Goal: Task Accomplishment & Management: Manage account settings

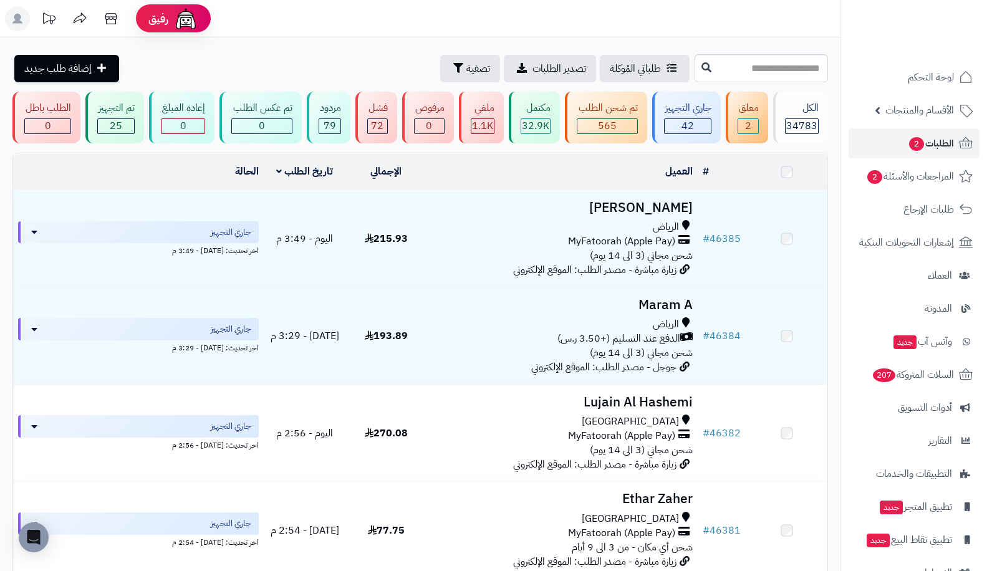
scroll to position [1148, 0]
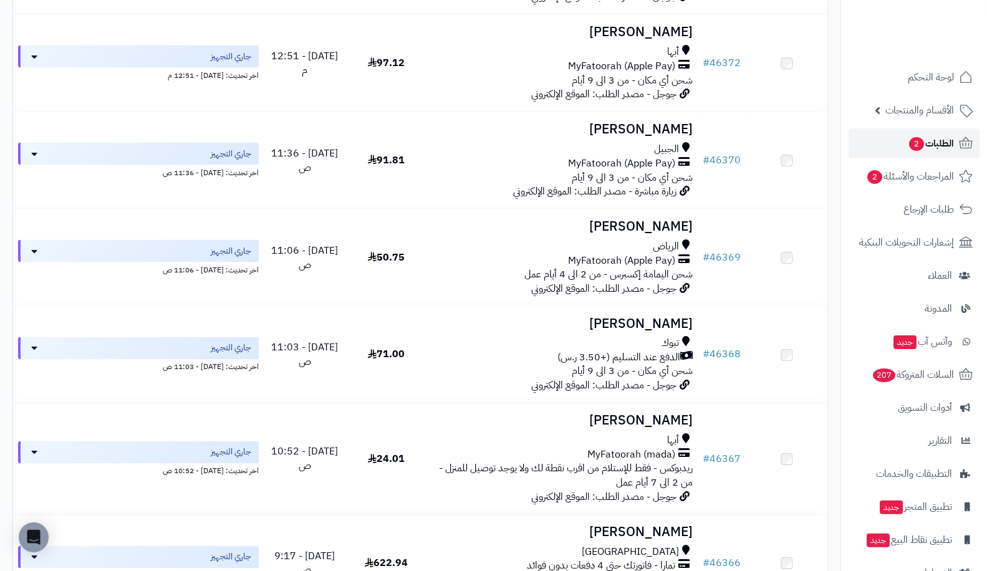
drag, startPoint x: 0, startPoint y: 0, endPoint x: 916, endPoint y: 136, distance: 925.8
click at [916, 136] on span "الطلبات 2" at bounding box center [931, 143] width 46 height 17
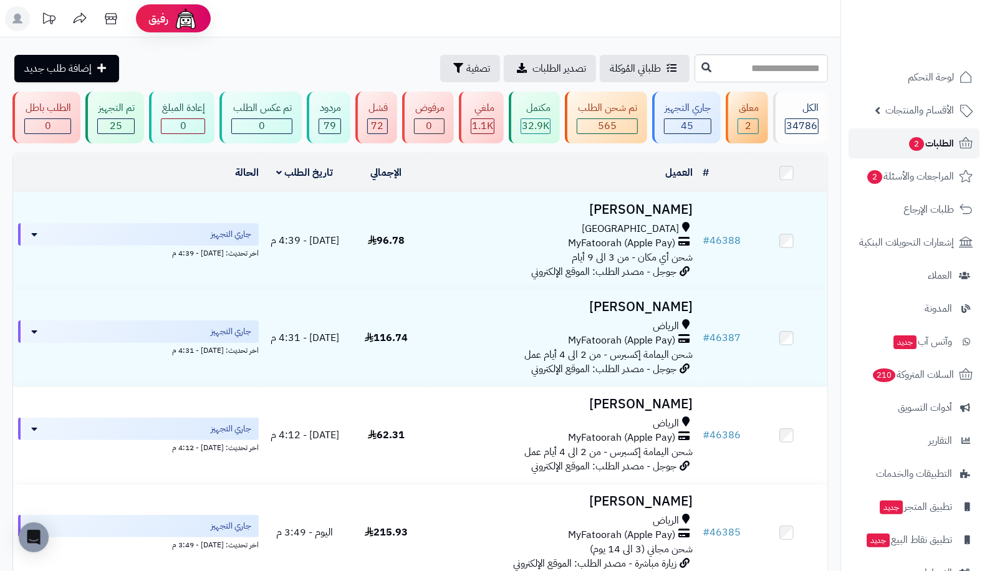
click at [911, 139] on span "2" at bounding box center [916, 144] width 15 height 14
click at [888, 180] on span "المراجعات والأسئلة 2" at bounding box center [910, 176] width 88 height 17
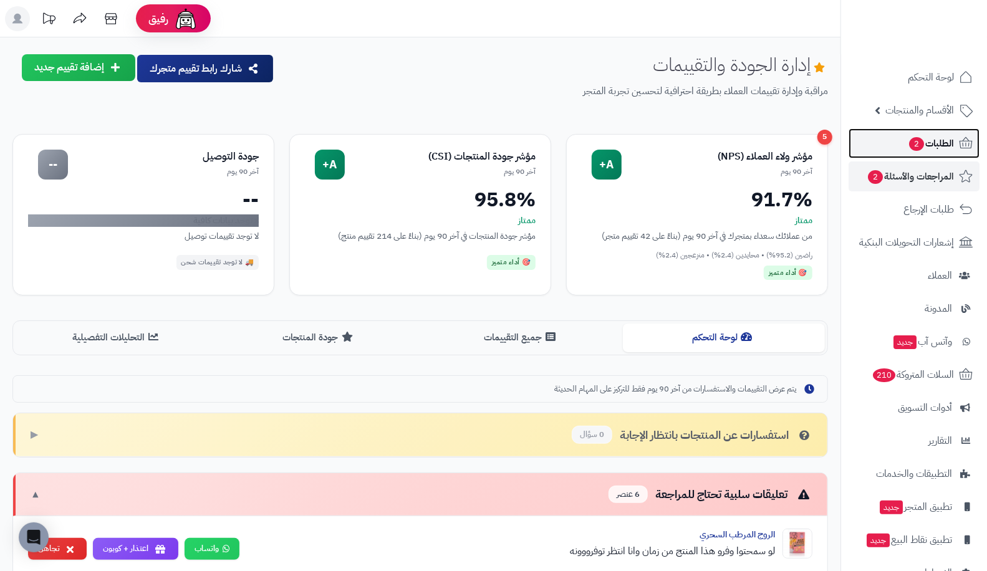
click at [893, 141] on link "الطلبات 2" at bounding box center [913, 143] width 131 height 30
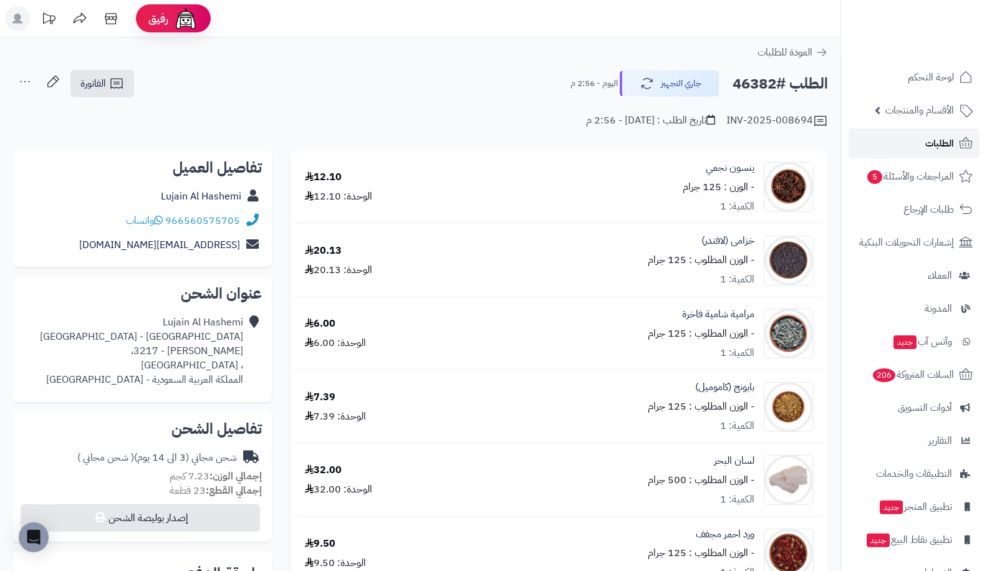
click at [901, 145] on link "الطلبات" at bounding box center [913, 143] width 131 height 30
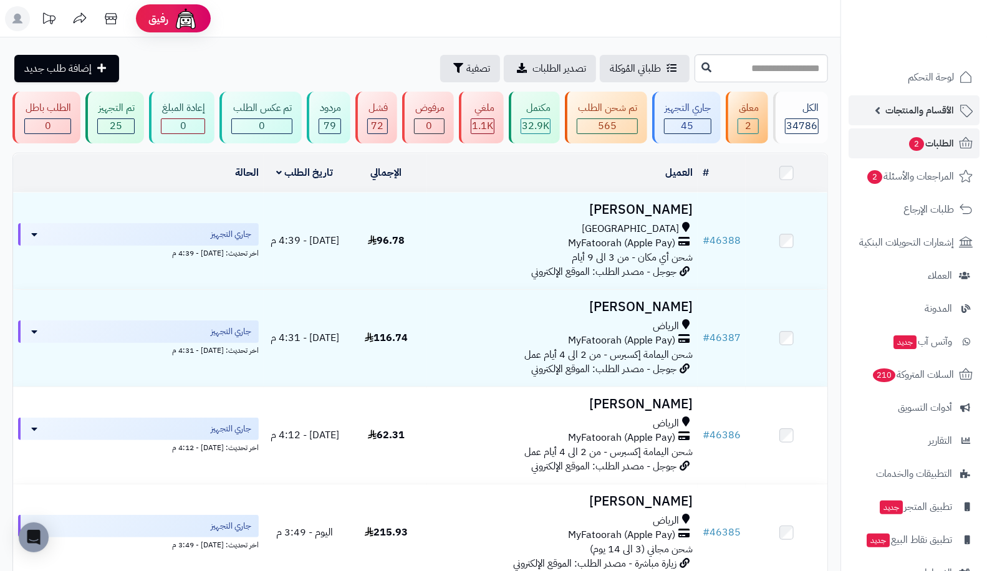
click at [928, 111] on span "الأقسام والمنتجات" at bounding box center [919, 110] width 69 height 17
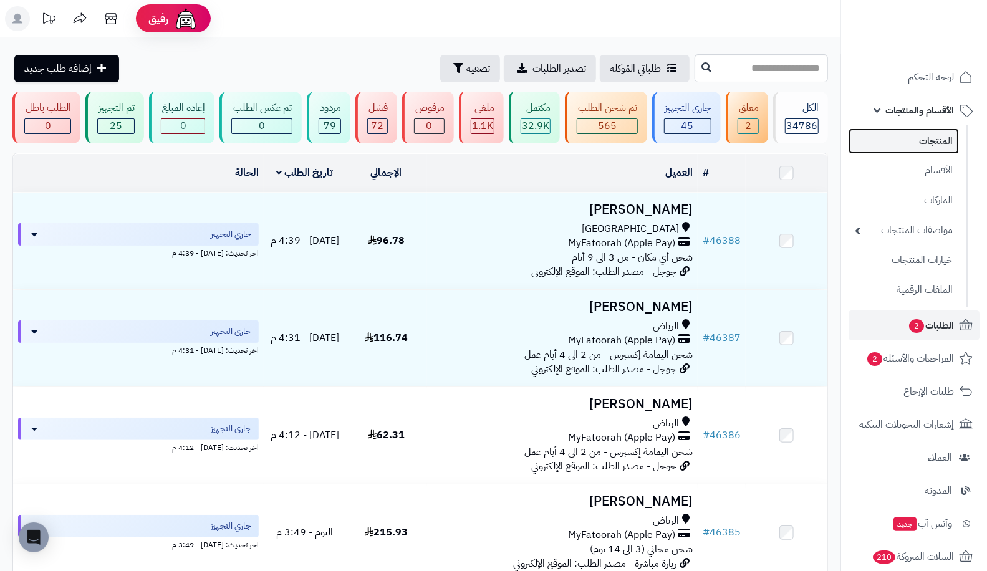
click at [944, 142] on link "المنتجات" at bounding box center [903, 141] width 110 height 26
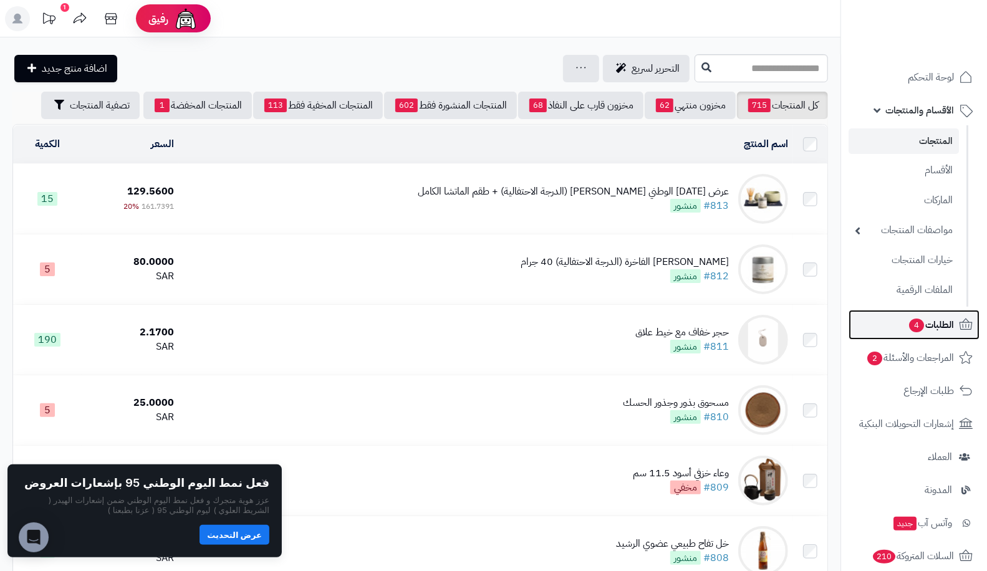
click at [911, 321] on span "4" at bounding box center [916, 326] width 15 height 14
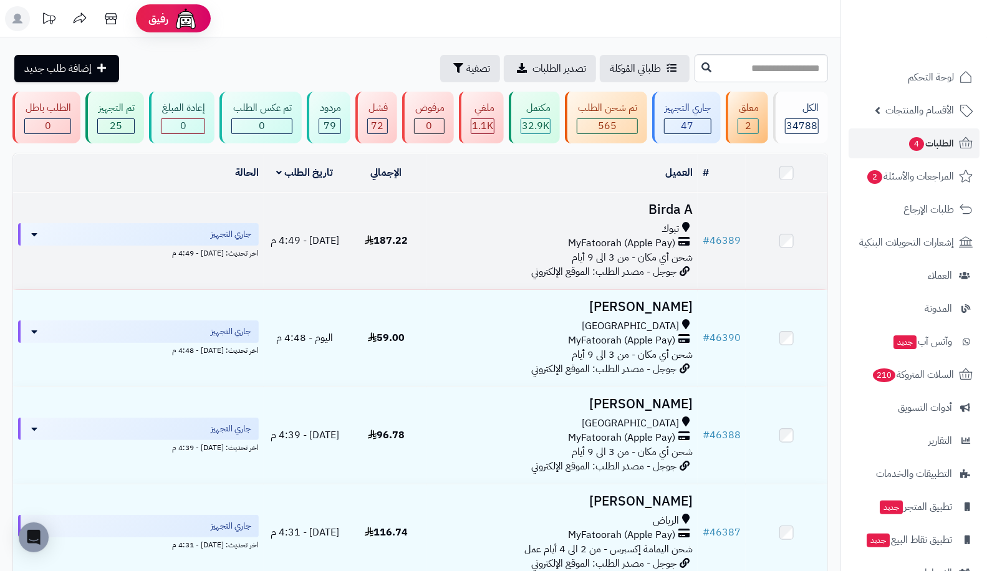
click at [713, 213] on td "# 46389" at bounding box center [722, 241] width 48 height 97
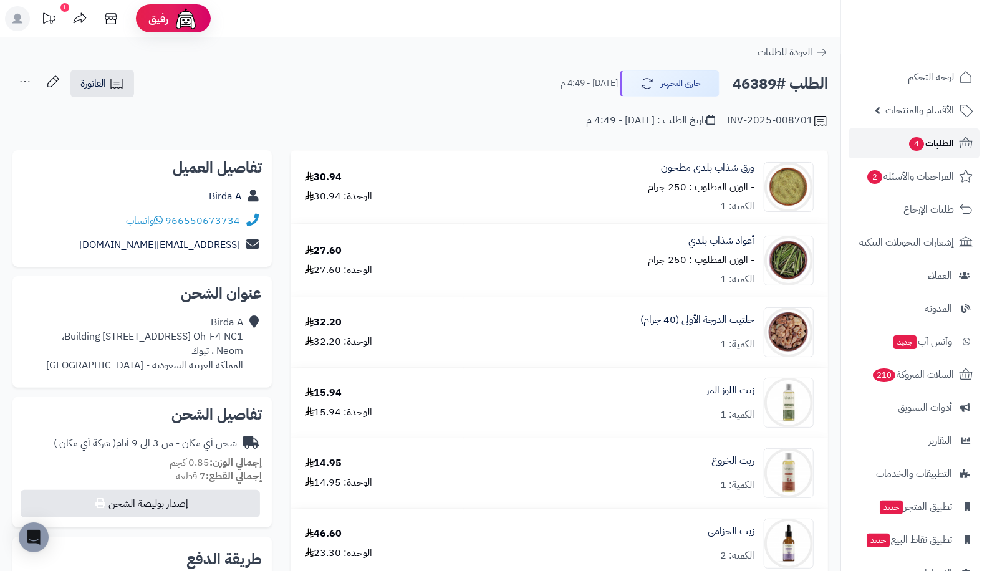
click at [919, 156] on link "الطلبات 4" at bounding box center [913, 143] width 131 height 30
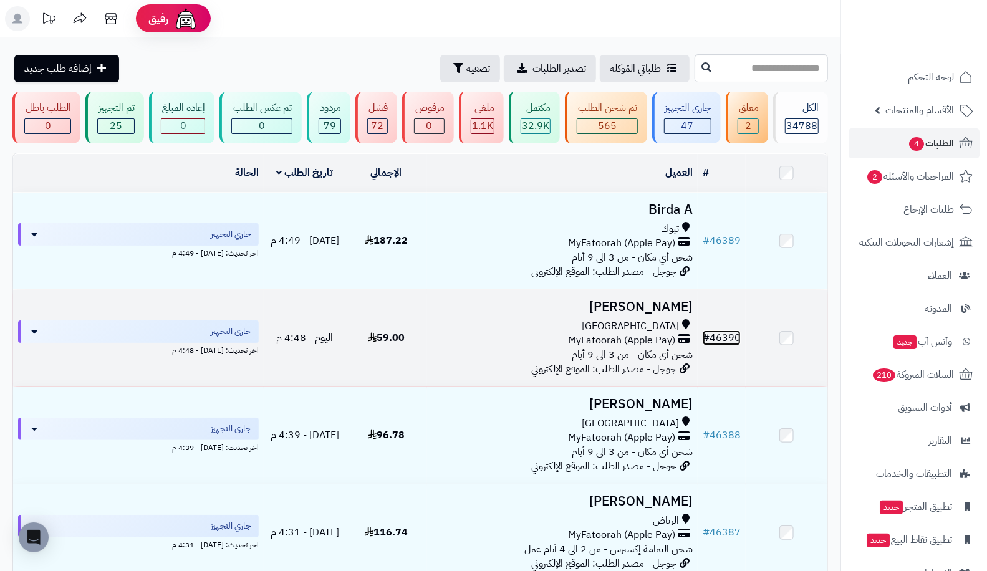
click at [718, 337] on link "# 46390" at bounding box center [722, 337] width 38 height 15
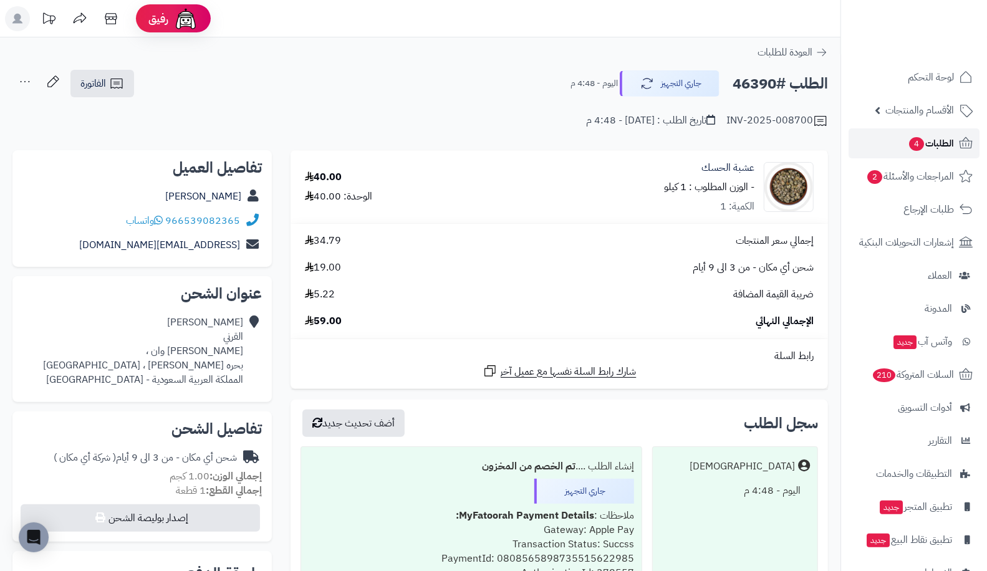
click at [918, 150] on span "الطلبات 4" at bounding box center [931, 143] width 46 height 17
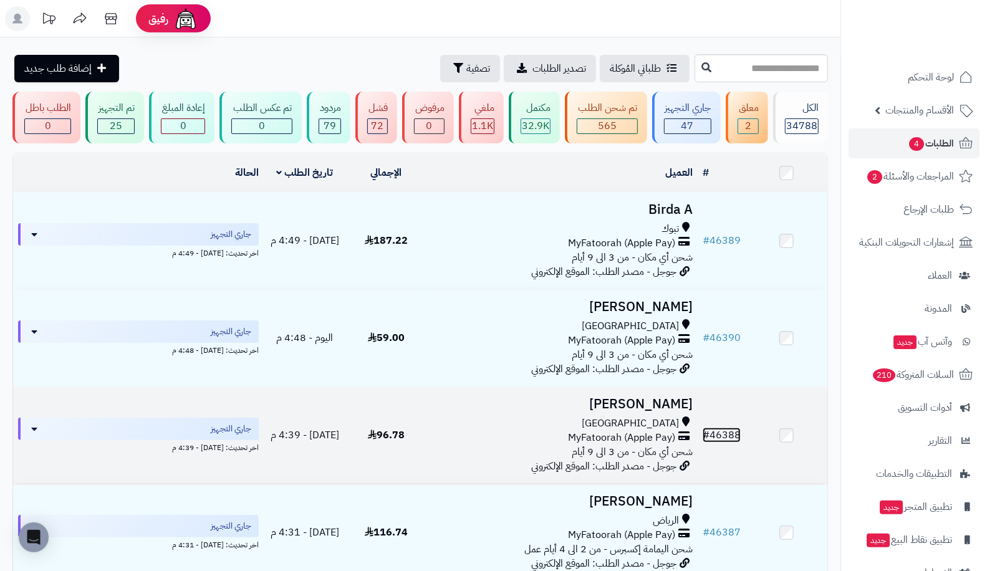
click at [721, 433] on link "# 46388" at bounding box center [722, 435] width 38 height 15
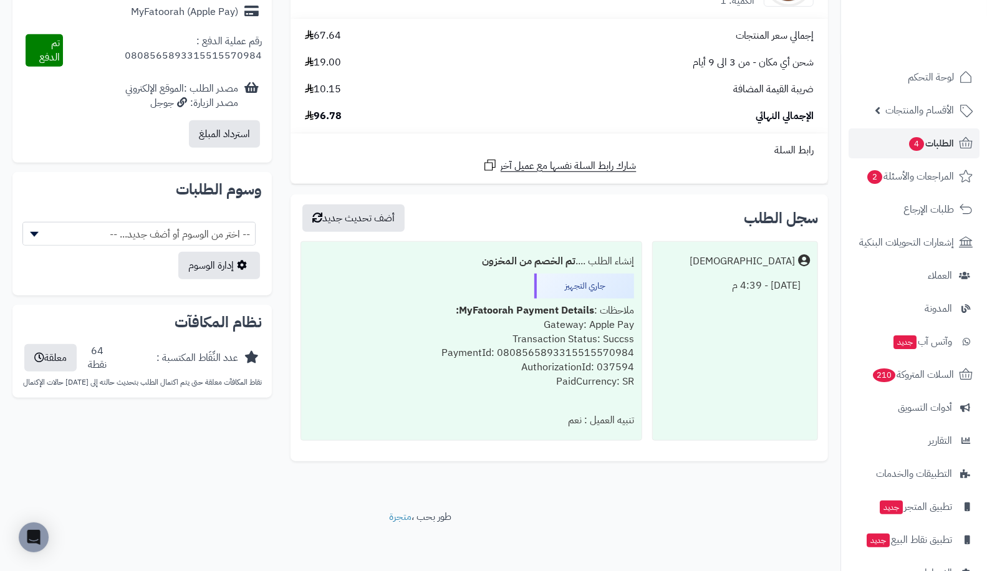
scroll to position [32, 0]
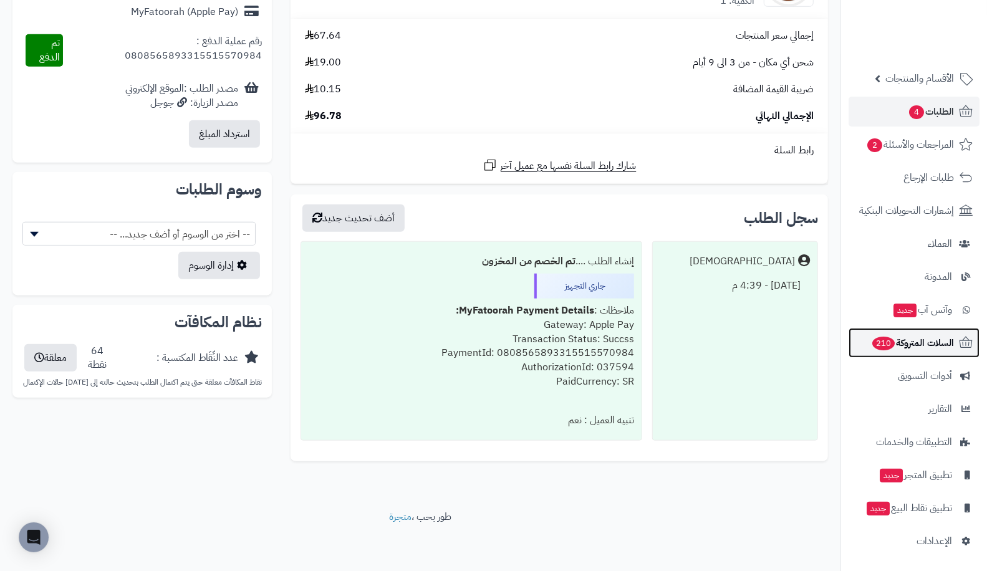
click at [903, 350] on span "السلات المتروكة 210" at bounding box center [912, 342] width 83 height 17
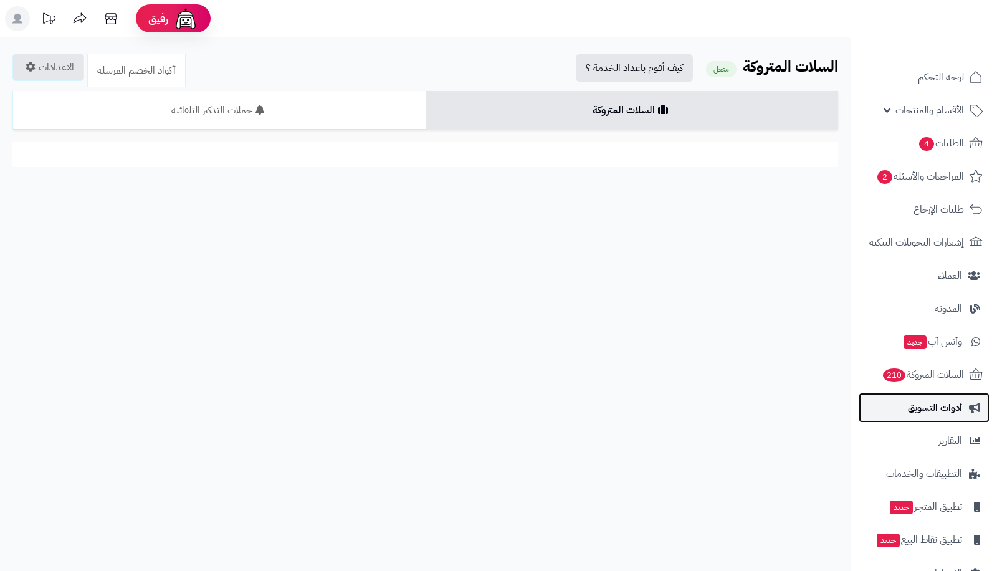
click at [924, 416] on span "أدوات التسويق" at bounding box center [935, 407] width 54 height 17
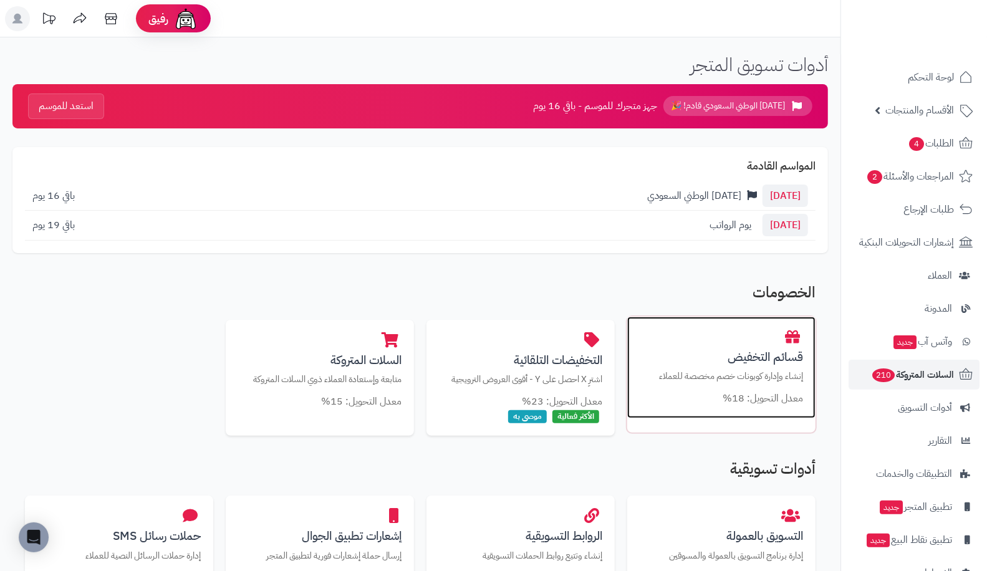
click at [759, 385] on div "قسائم التخفيض إنشاء وإدارة كوبونات خصم مخصصة للعملاء معدل التحويل: 18%" at bounding box center [721, 368] width 188 height 102
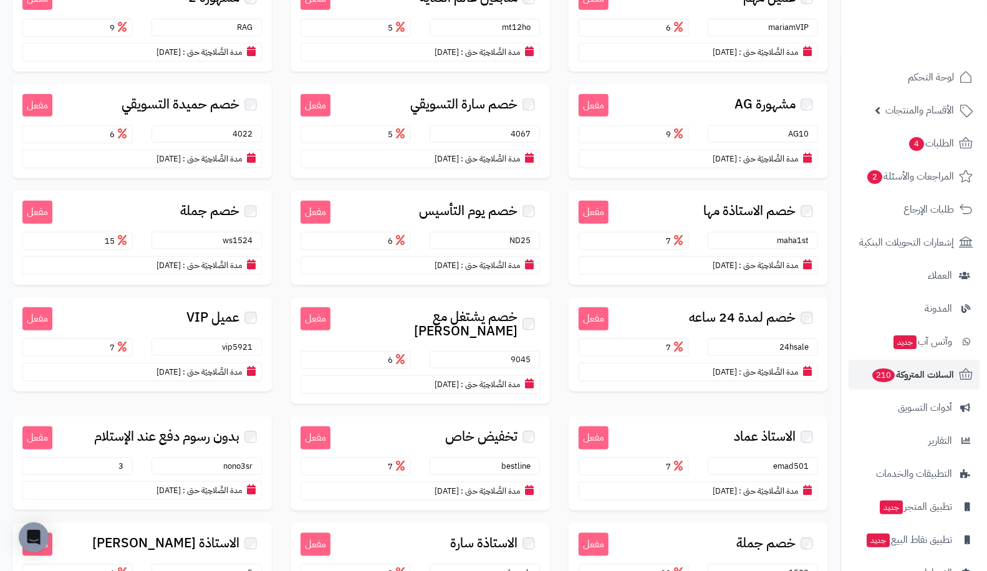
scroll to position [616, 0]
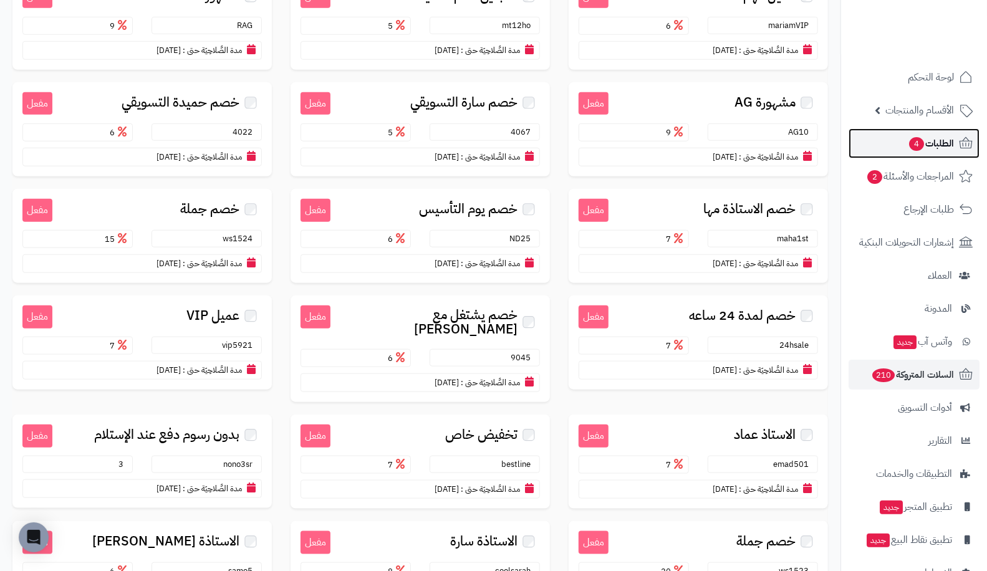
click at [918, 141] on span "4" at bounding box center [916, 144] width 15 height 14
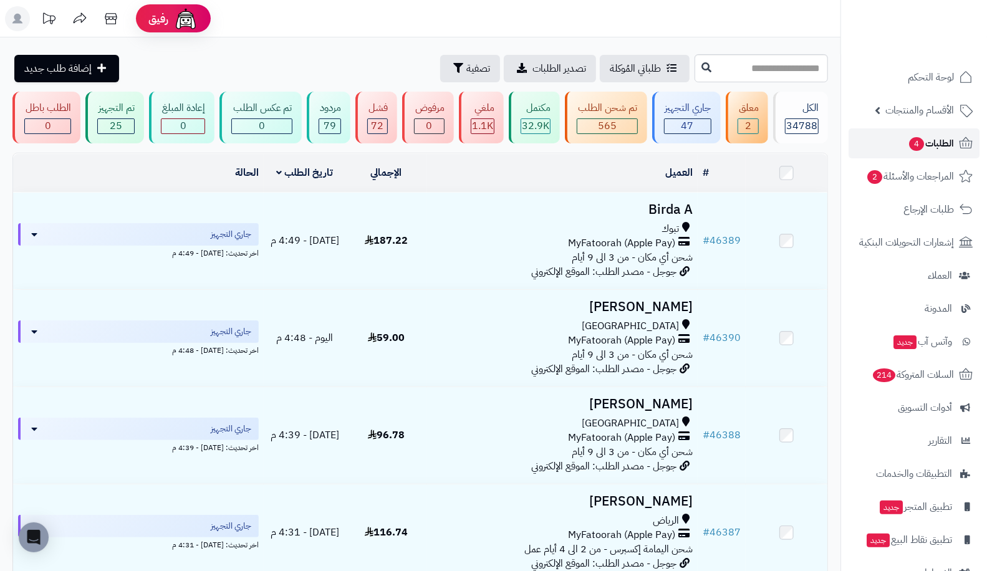
click at [909, 143] on span "4" at bounding box center [916, 144] width 15 height 14
